Goal: Communication & Community: Answer question/provide support

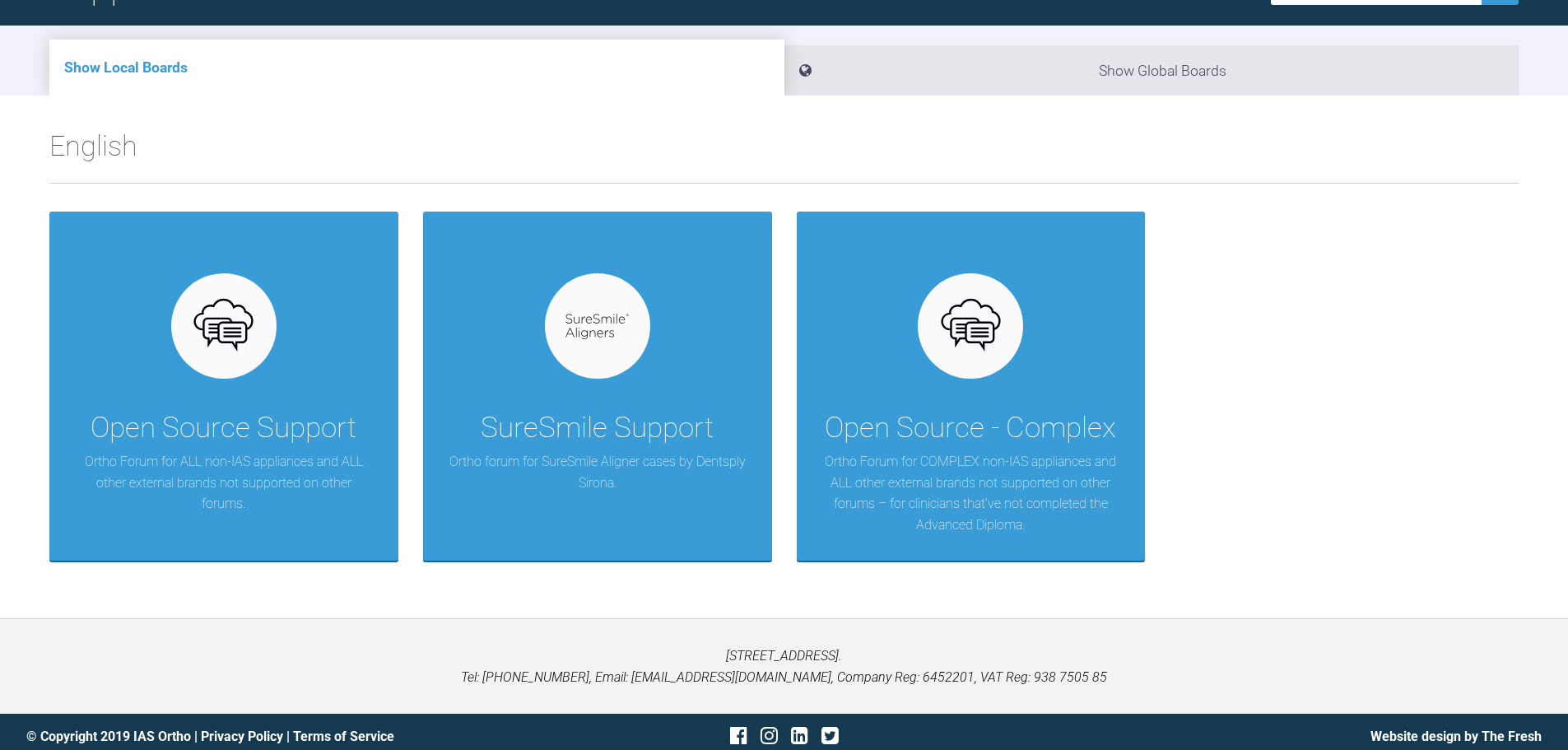
scroll to position [171, 0]
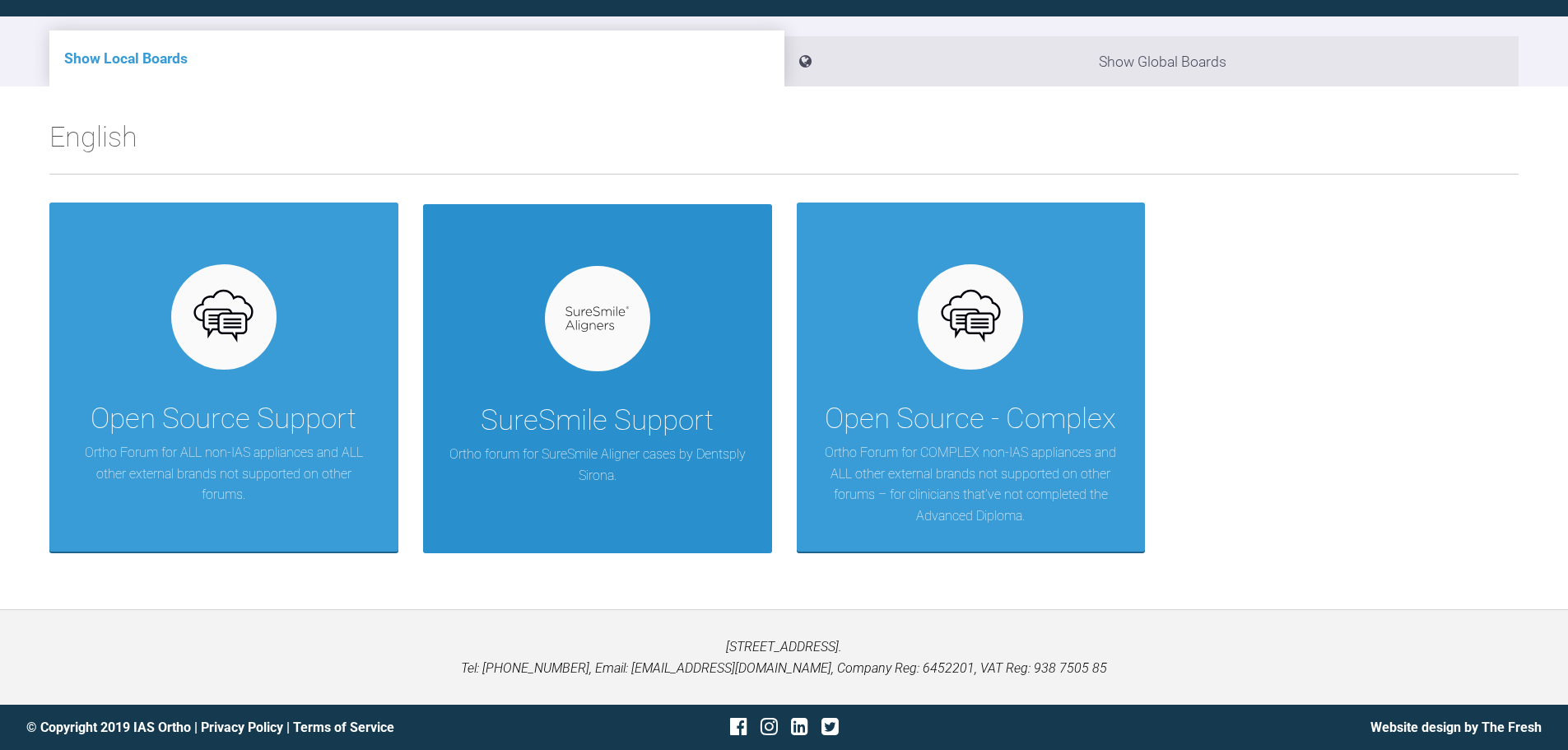
click at [629, 341] on div at bounding box center [597, 319] width 105 height 105
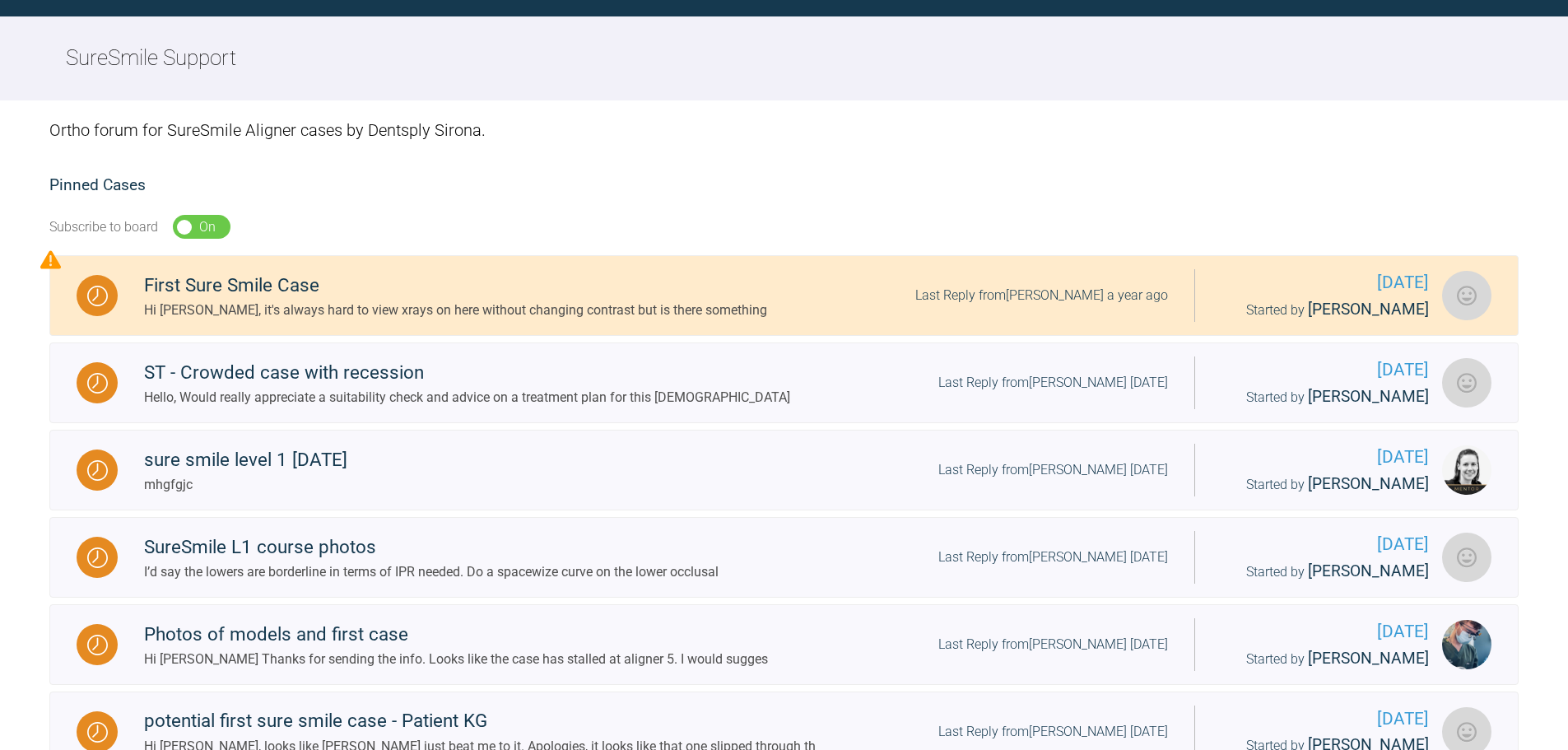
click at [195, 233] on div "On Off" at bounding box center [201, 227] width 58 height 25
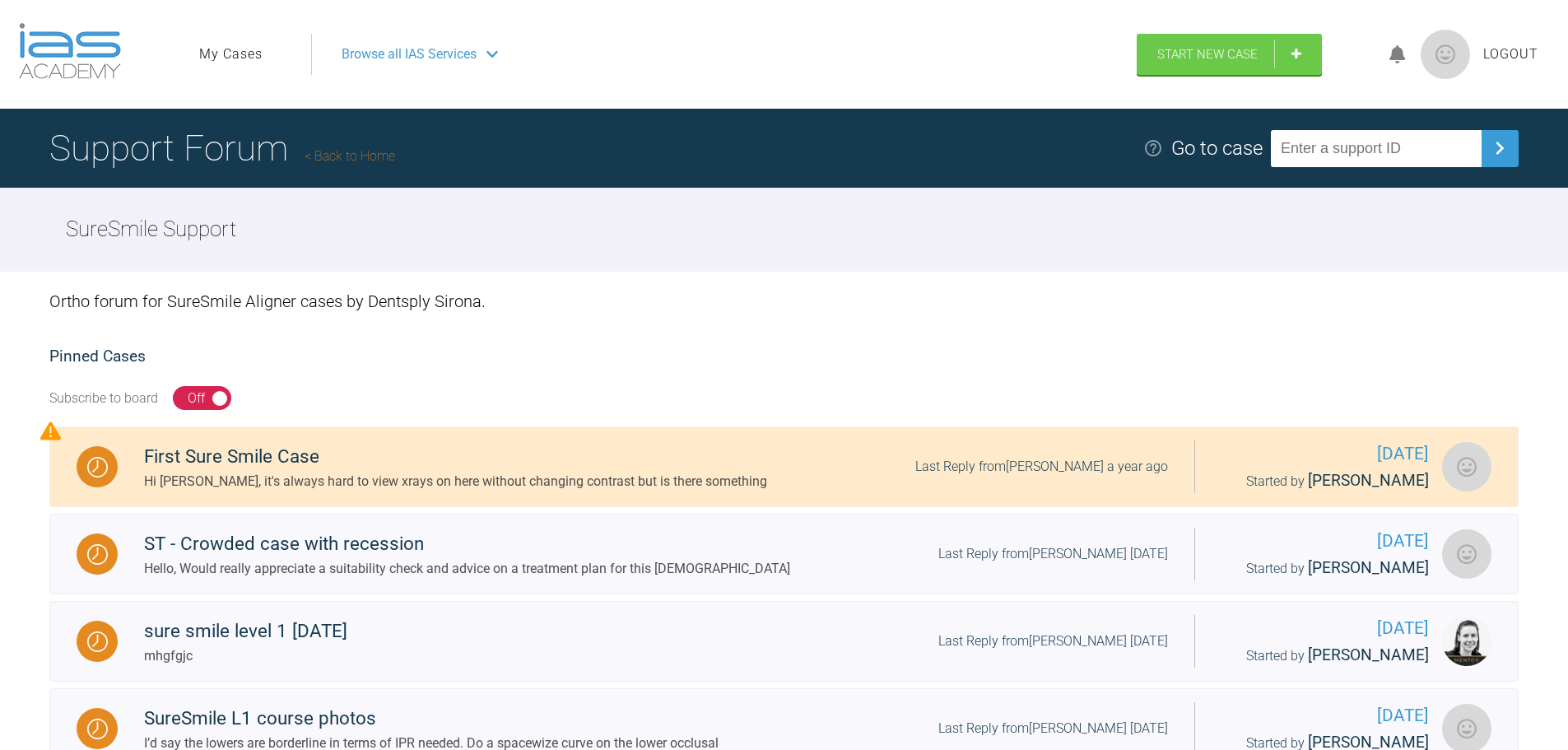
click at [232, 55] on link "My Cases" at bounding box center [230, 54] width 63 height 22
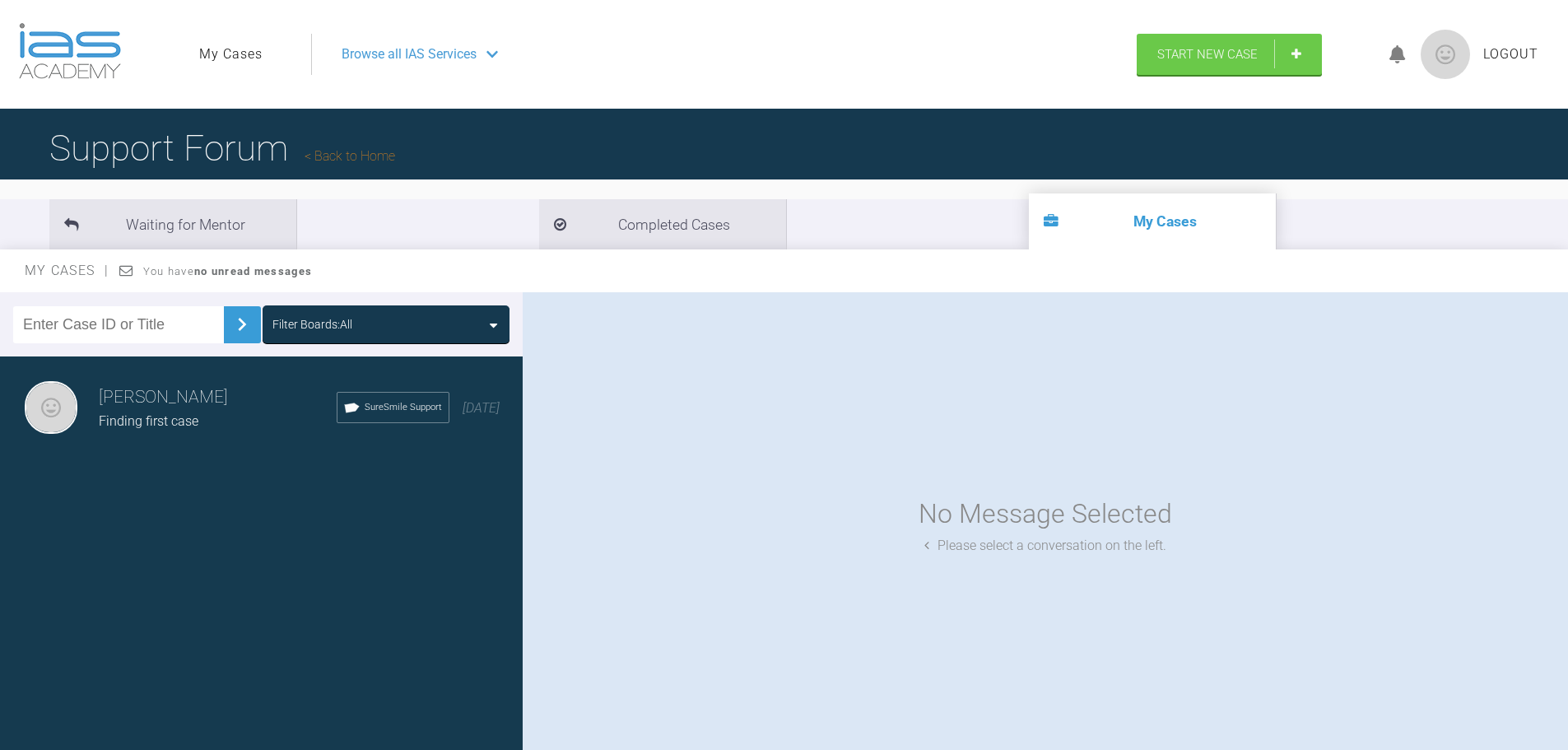
click at [258, 418] on div "Finding first case" at bounding box center [217, 421] width 238 height 22
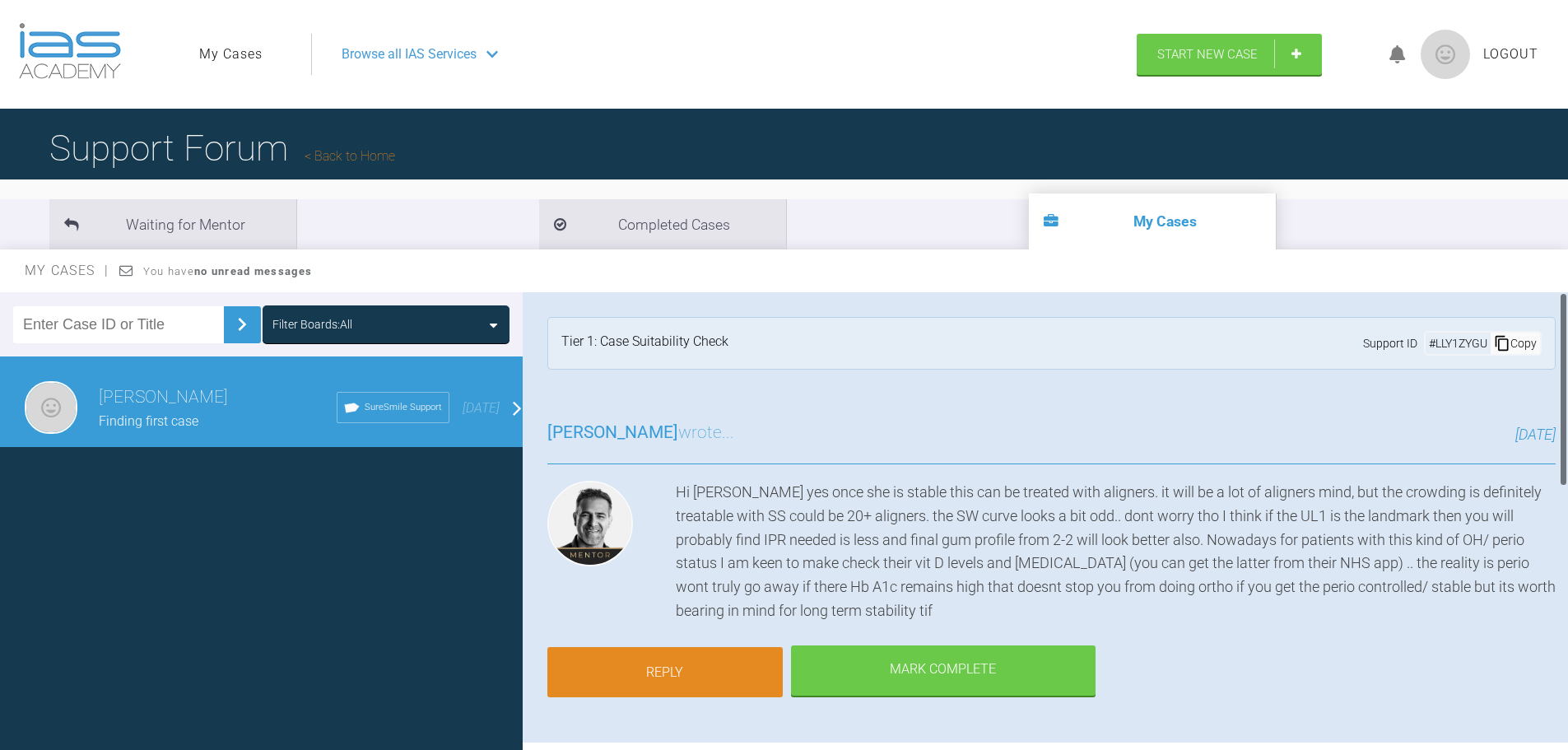
click at [704, 653] on link "Reply" at bounding box center [665, 672] width 235 height 51
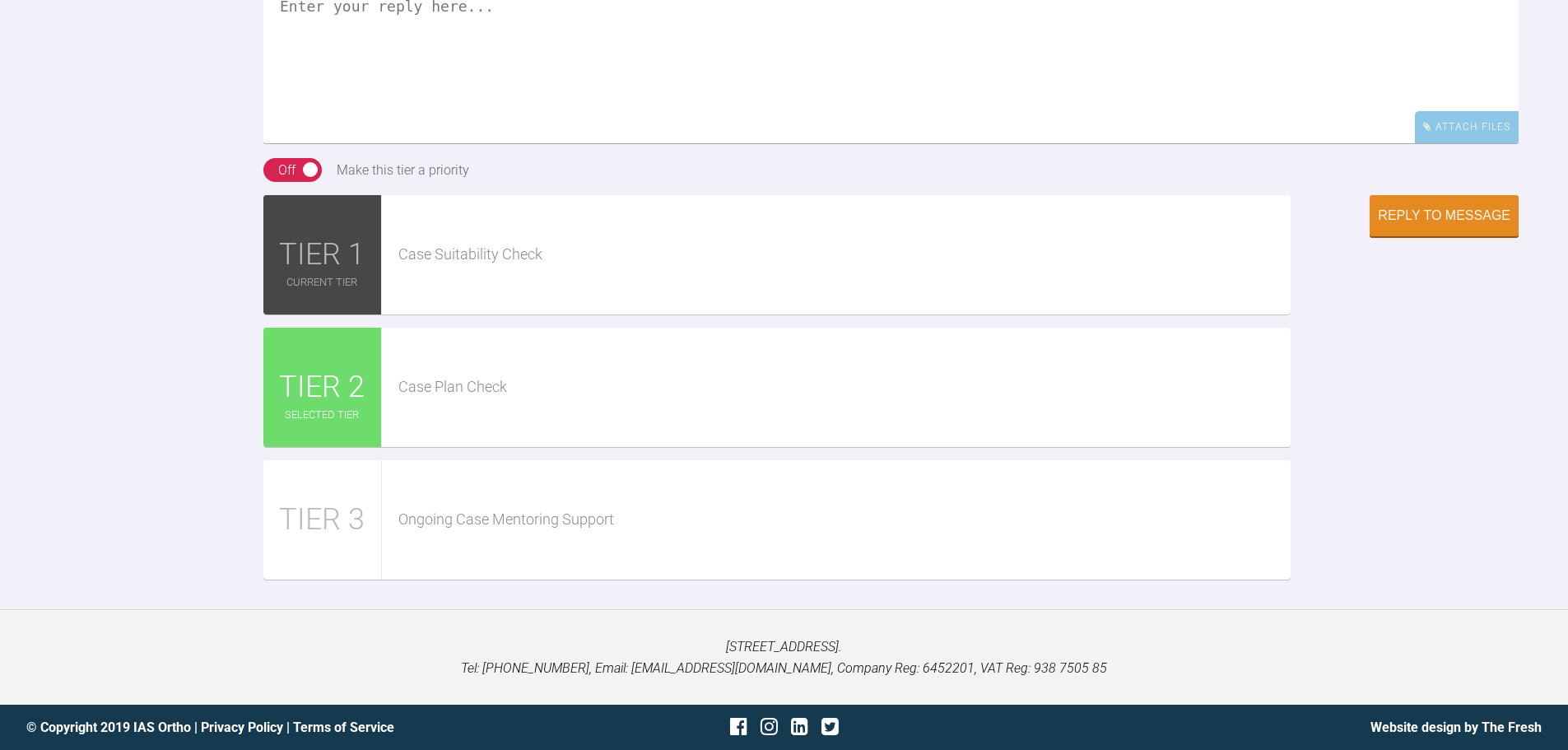
scroll to position [1961, 0]
click at [450, 124] on textarea at bounding box center [891, 60] width 1255 height 164
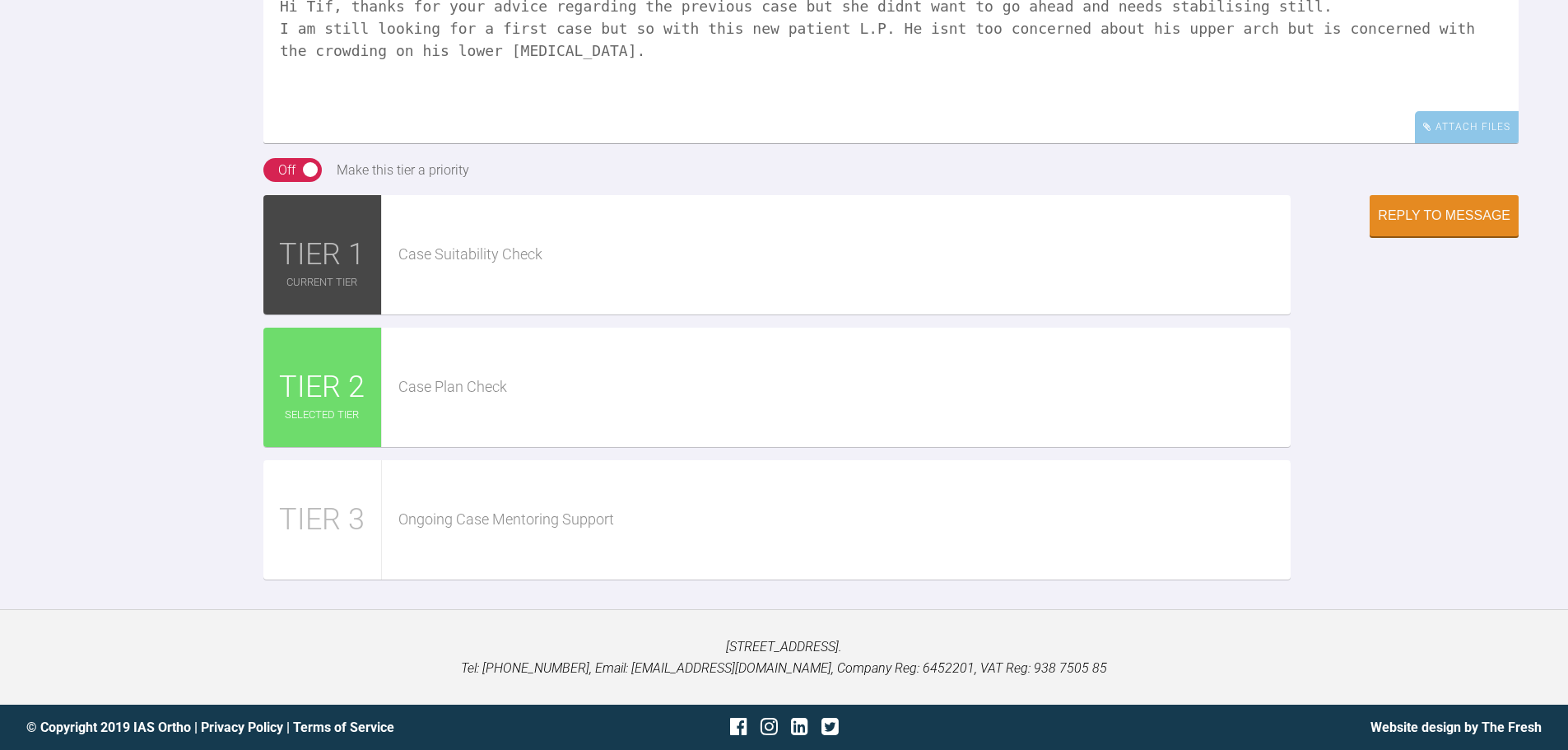
click at [1193, 112] on textarea "Hi Tif, thanks for your advice regarding the previous case but she didnt want t…" at bounding box center [891, 60] width 1255 height 164
click at [927, 143] on textarea "Hi Tif, thanks for your advice regarding the previous case but she didnt want t…" at bounding box center [891, 60] width 1255 height 164
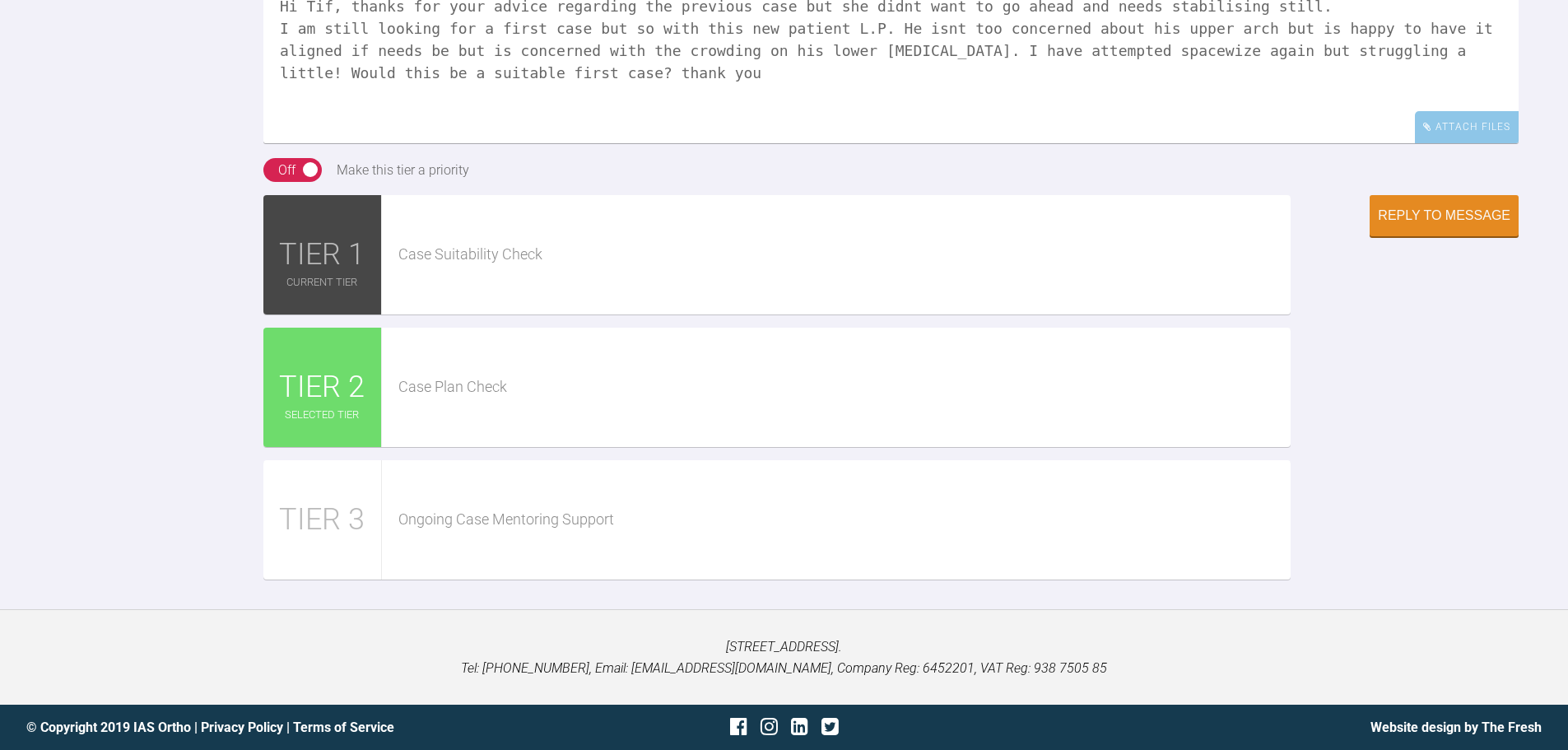
type textarea "Hi Tif, thanks for your advice regarding the previous case but she didnt want t…"
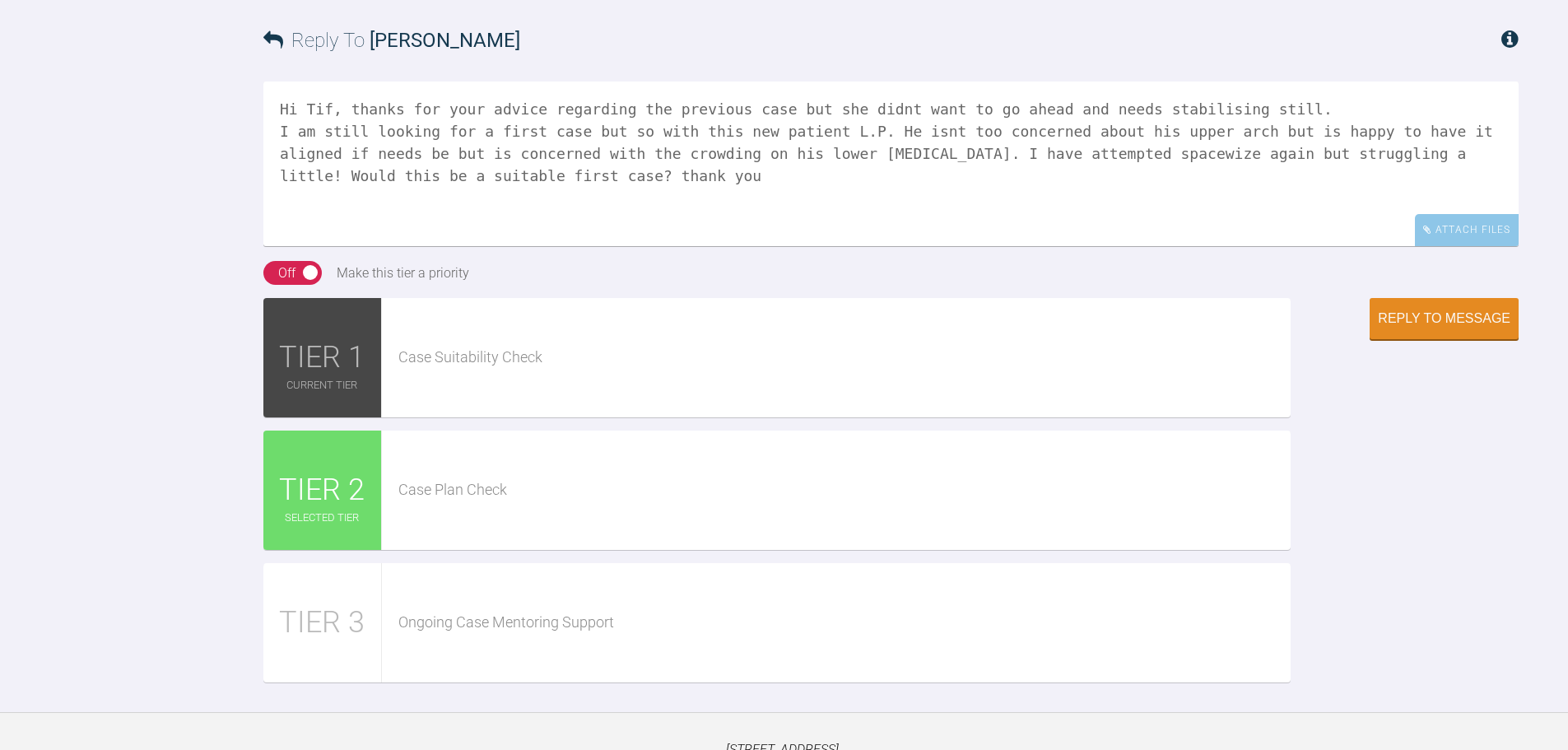
scroll to position [1401, 0]
